Goal: Navigation & Orientation: Go to known website

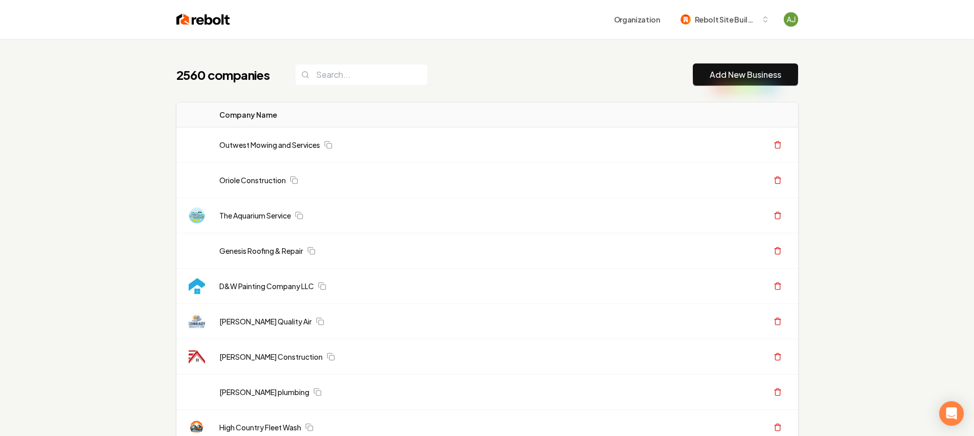
click at [349, 80] on input "search" at bounding box center [361, 74] width 133 height 21
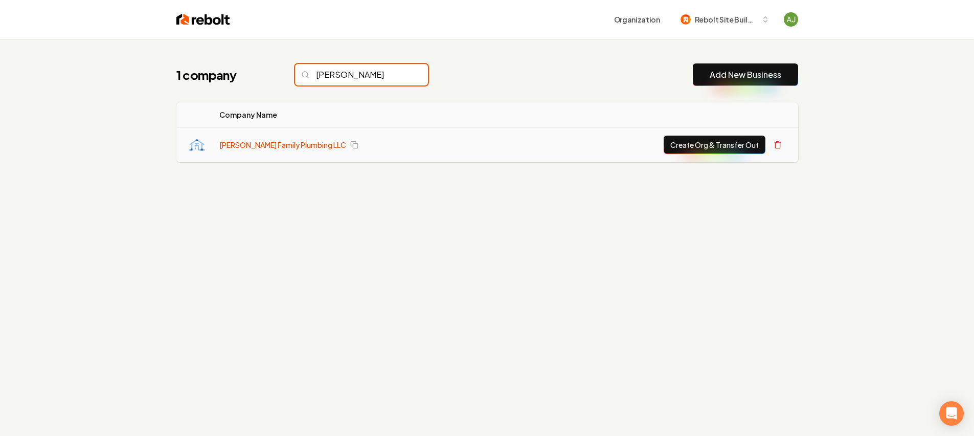
type input "[PERSON_NAME]"
click at [239, 140] on link "[PERSON_NAME] Family Plumbing LLC" at bounding box center [282, 145] width 127 height 10
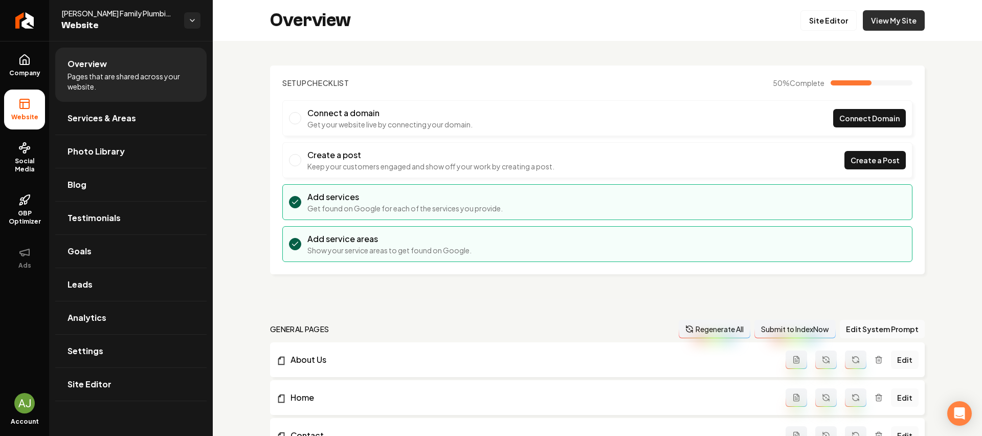
click at [901, 21] on link "View My Site" at bounding box center [894, 20] width 62 height 20
